Goal: Navigation & Orientation: Find specific page/section

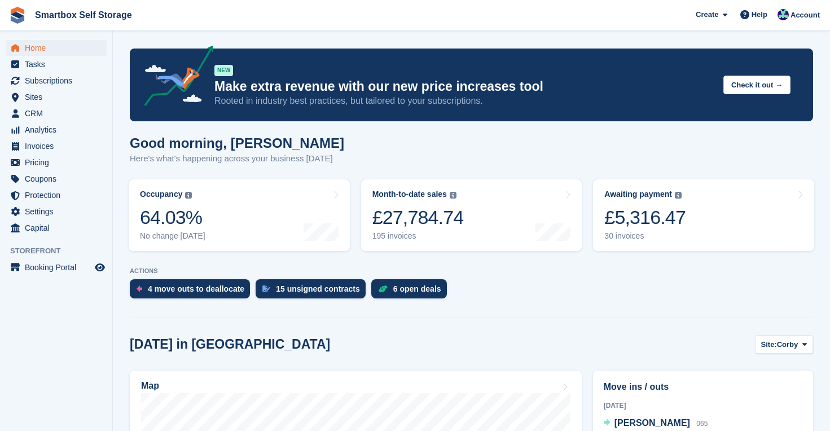
click at [38, 48] on span "Home" at bounding box center [59, 48] width 68 height 16
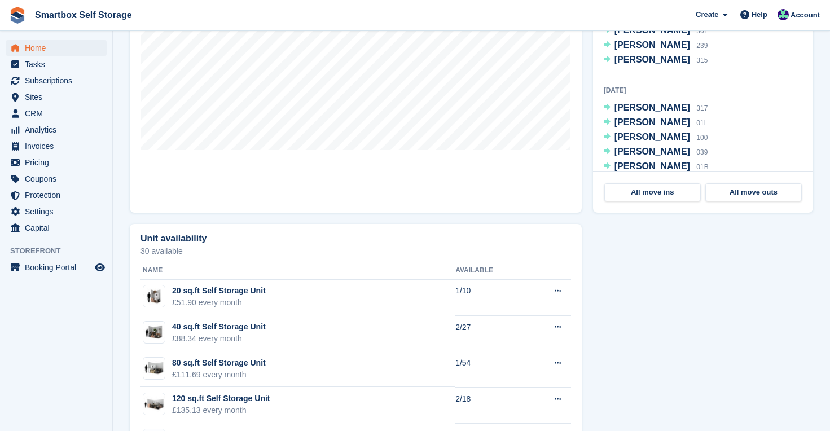
scroll to position [445, 0]
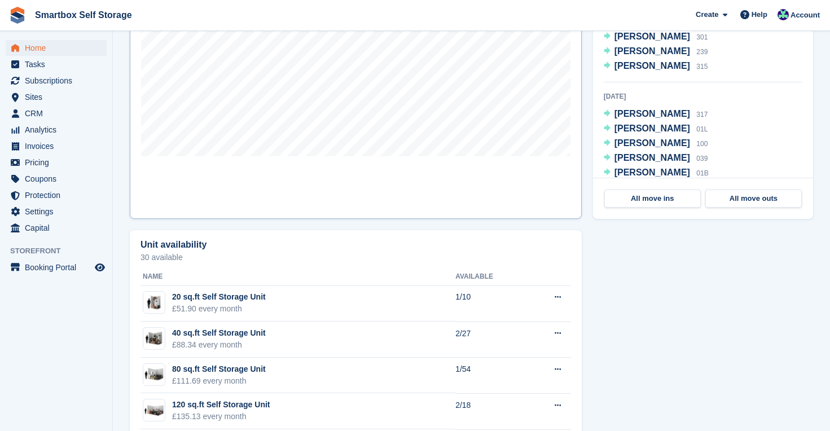
click at [368, 181] on link "Map" at bounding box center [356, 72] width 452 height 293
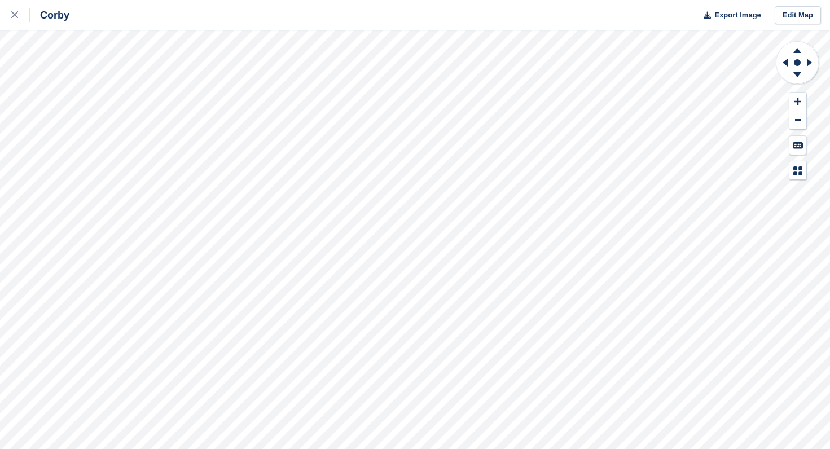
click at [147, 102] on div "Corby Export Image Edit Map" at bounding box center [415, 224] width 830 height 449
click at [130, 26] on div "Corby Export Image Edit Map" at bounding box center [415, 15] width 830 height 30
click at [13, 19] on div at bounding box center [20, 15] width 19 height 14
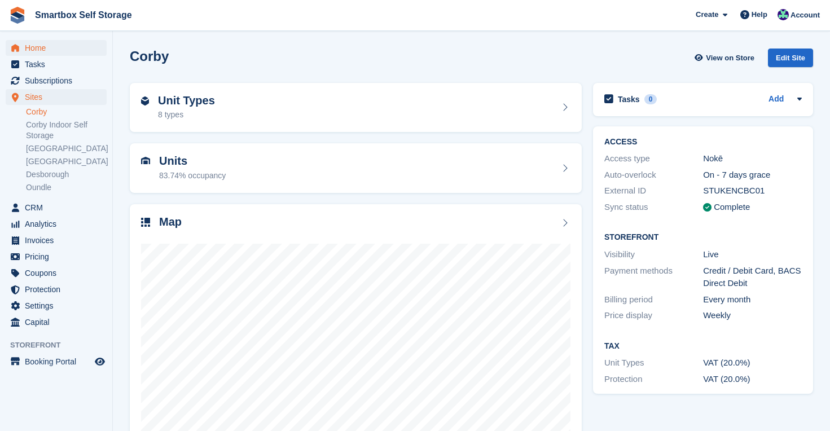
click at [37, 42] on span "Home" at bounding box center [59, 48] width 68 height 16
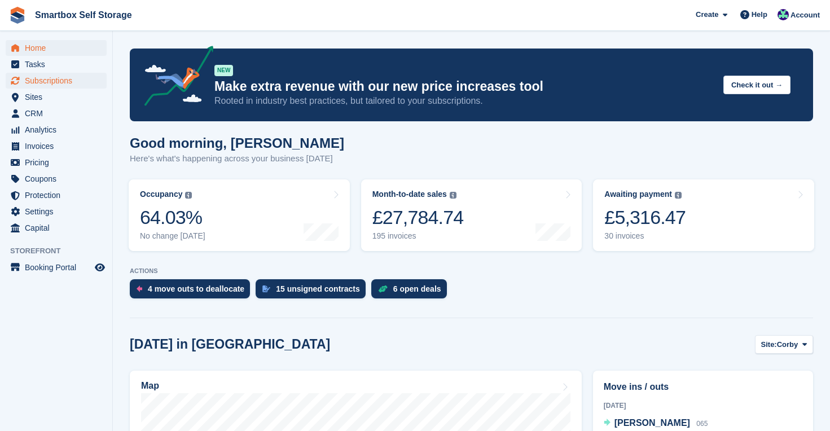
click at [45, 82] on span "Subscriptions" at bounding box center [59, 81] width 68 height 16
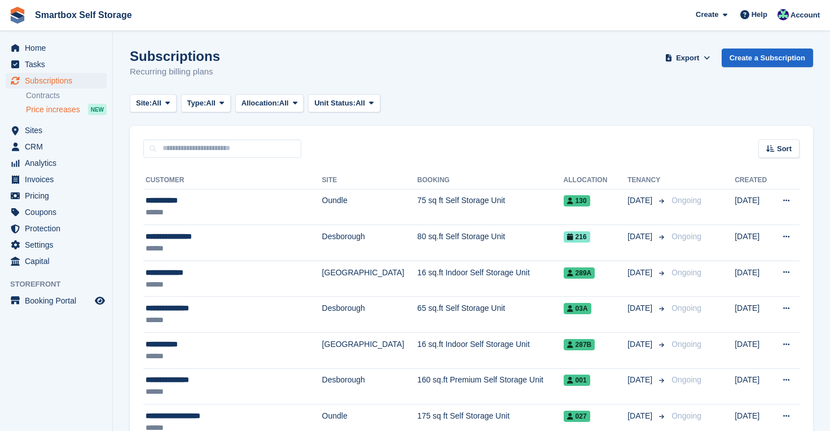
click at [43, 109] on span "Price increases" at bounding box center [53, 109] width 54 height 11
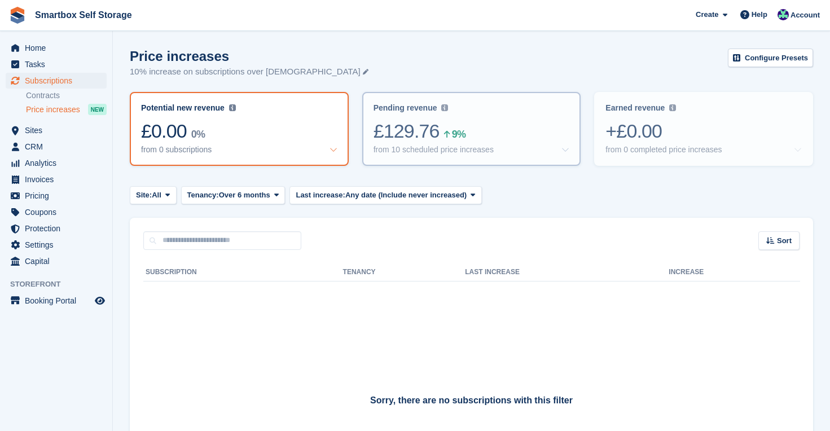
click at [437, 120] on div "£129.76 9%" at bounding box center [471, 131] width 196 height 23
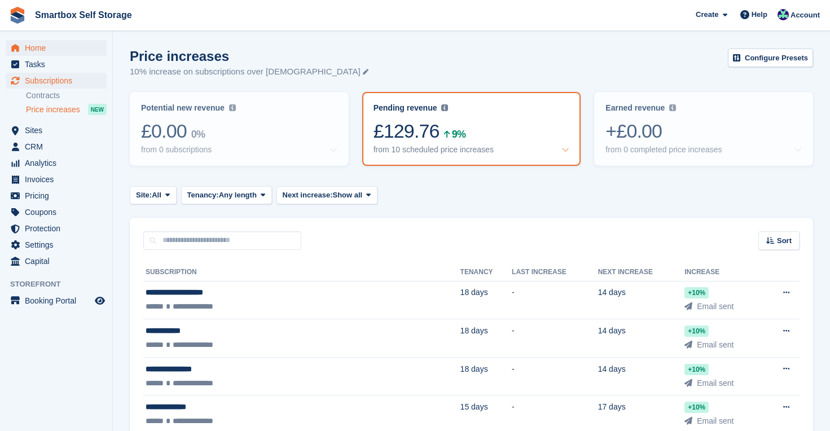
click at [39, 47] on span "Home" at bounding box center [59, 48] width 68 height 16
